Goal: Task Accomplishment & Management: Manage account settings

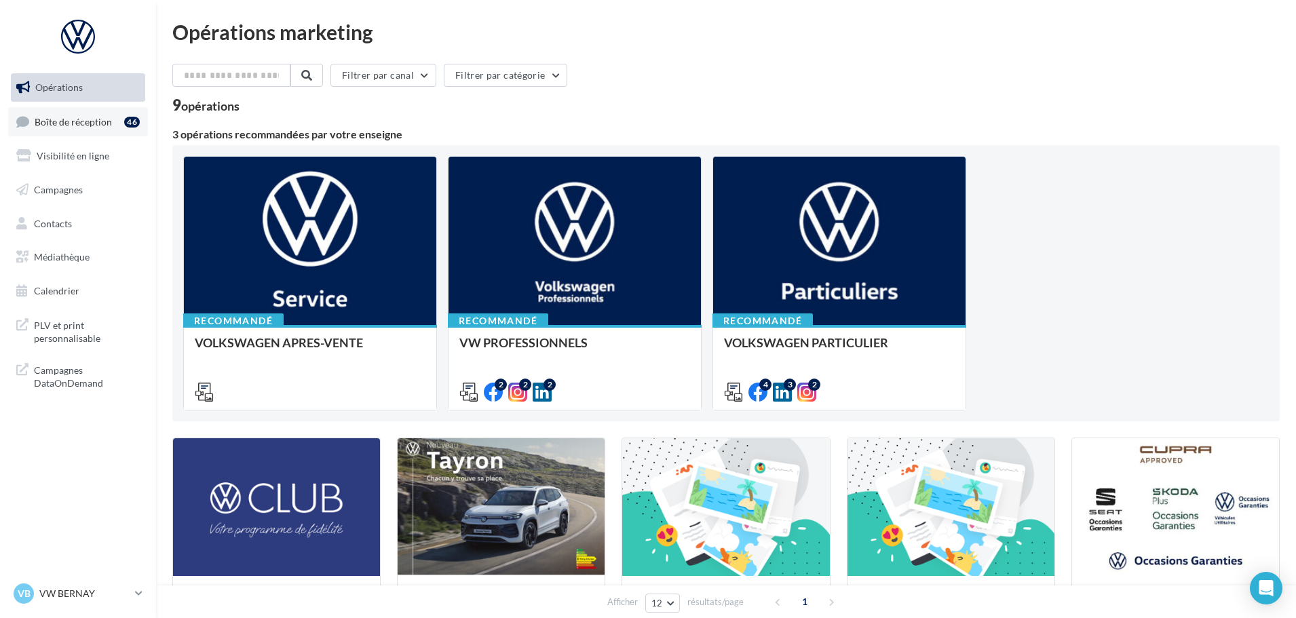
click at [83, 116] on span "Boîte de réception" at bounding box center [73, 121] width 77 height 12
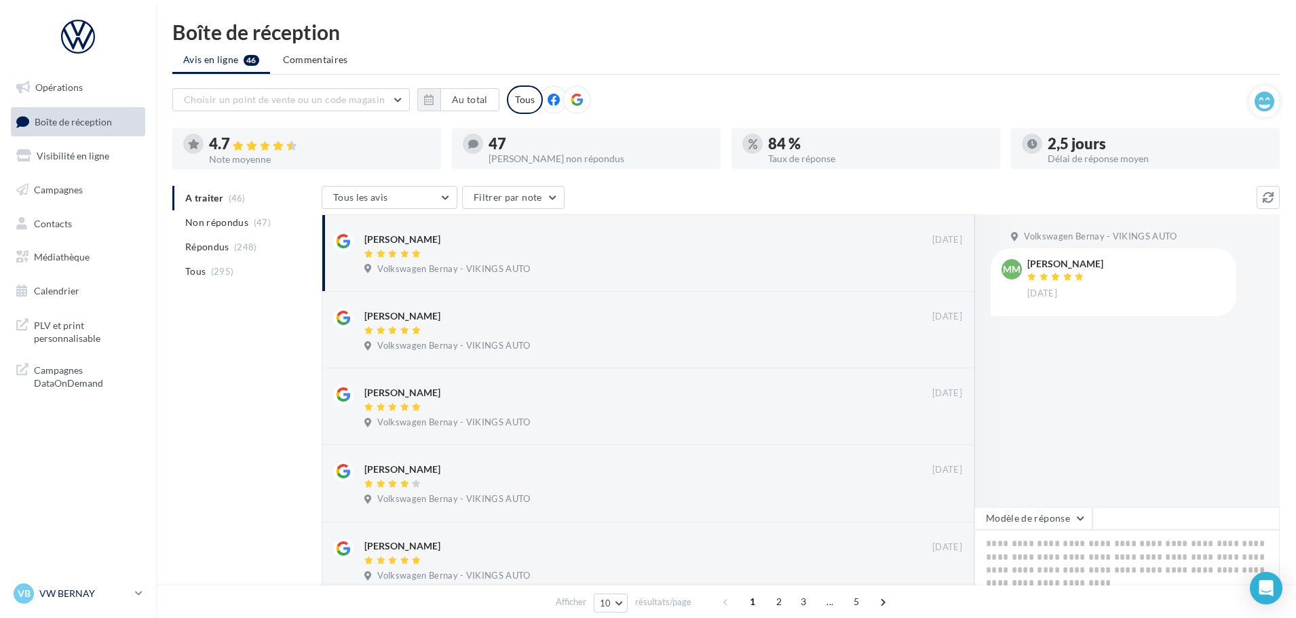
click at [84, 590] on p "VW BERNAY" at bounding box center [84, 594] width 90 height 14
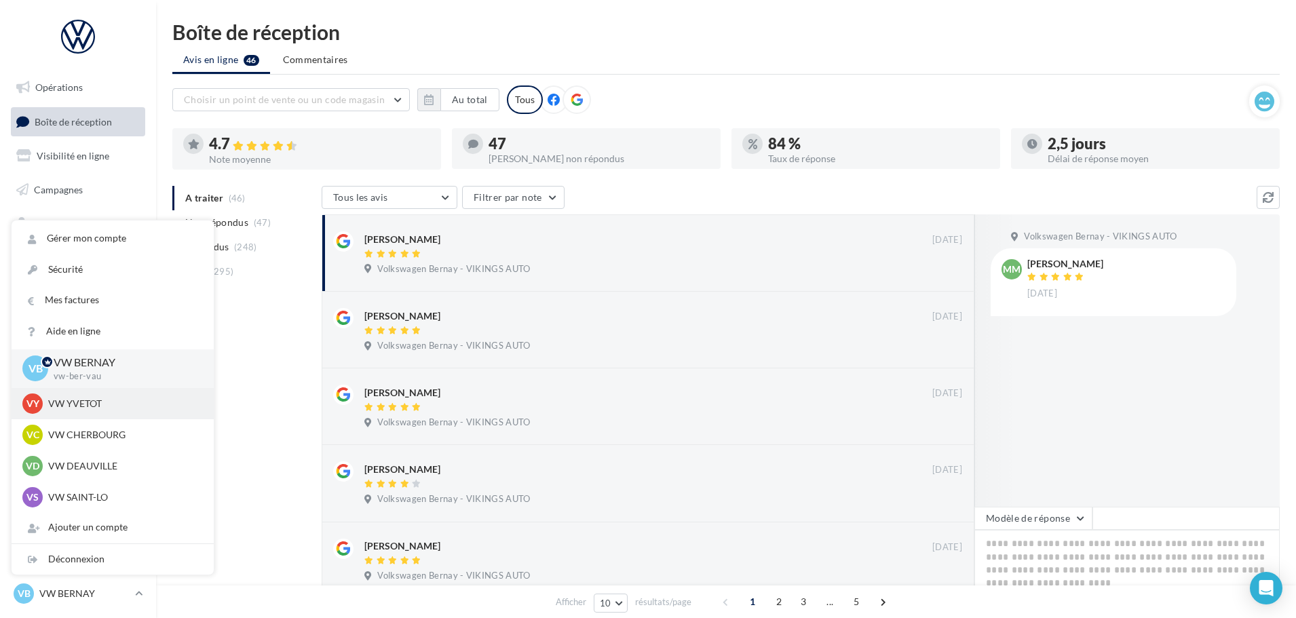
click at [77, 404] on p "VW YVETOT" at bounding box center [122, 404] width 149 height 14
